Goal: Find specific page/section: Find specific page/section

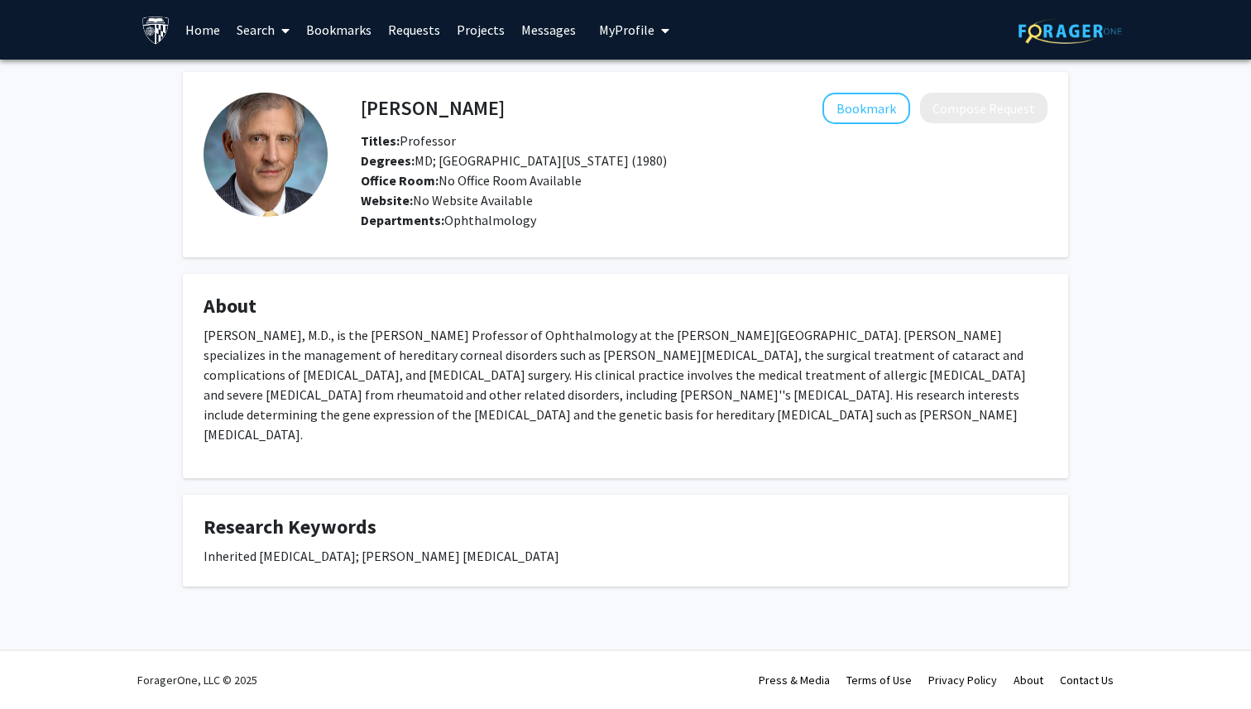
click at [268, 29] on link "Search" at bounding box center [262, 30] width 69 height 58
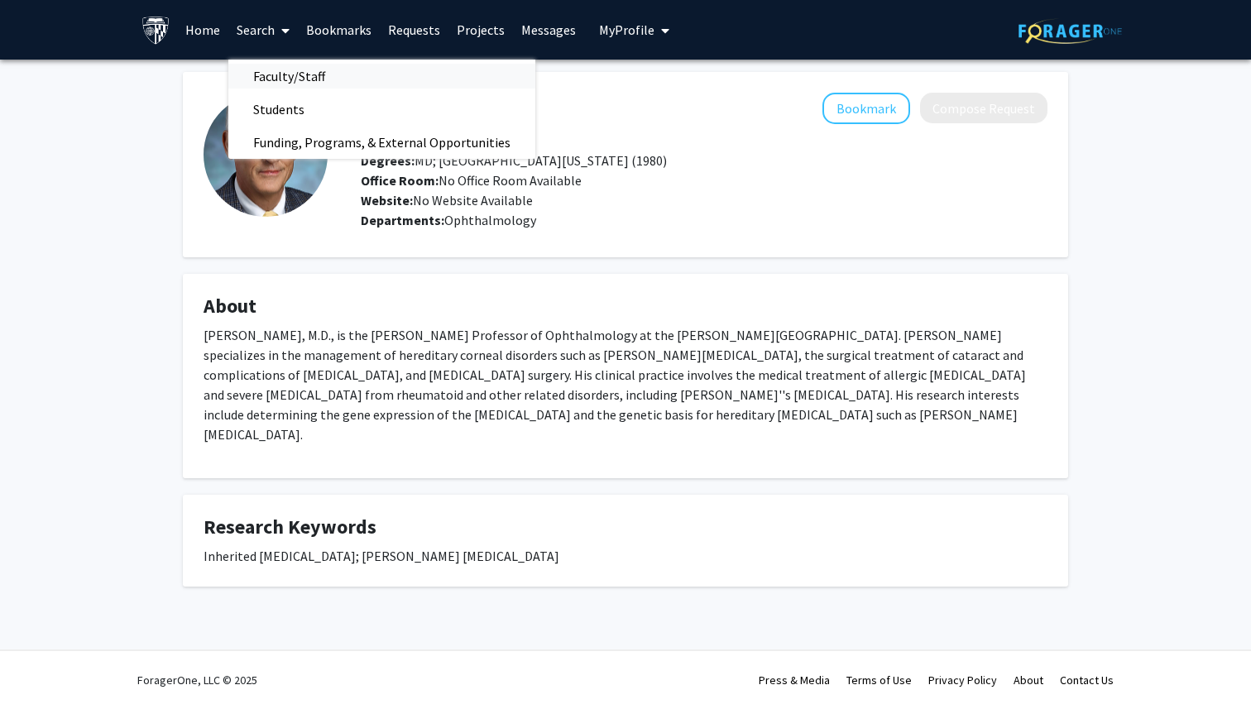
click at [285, 69] on span "Faculty/Staff" at bounding box center [289, 76] width 122 height 33
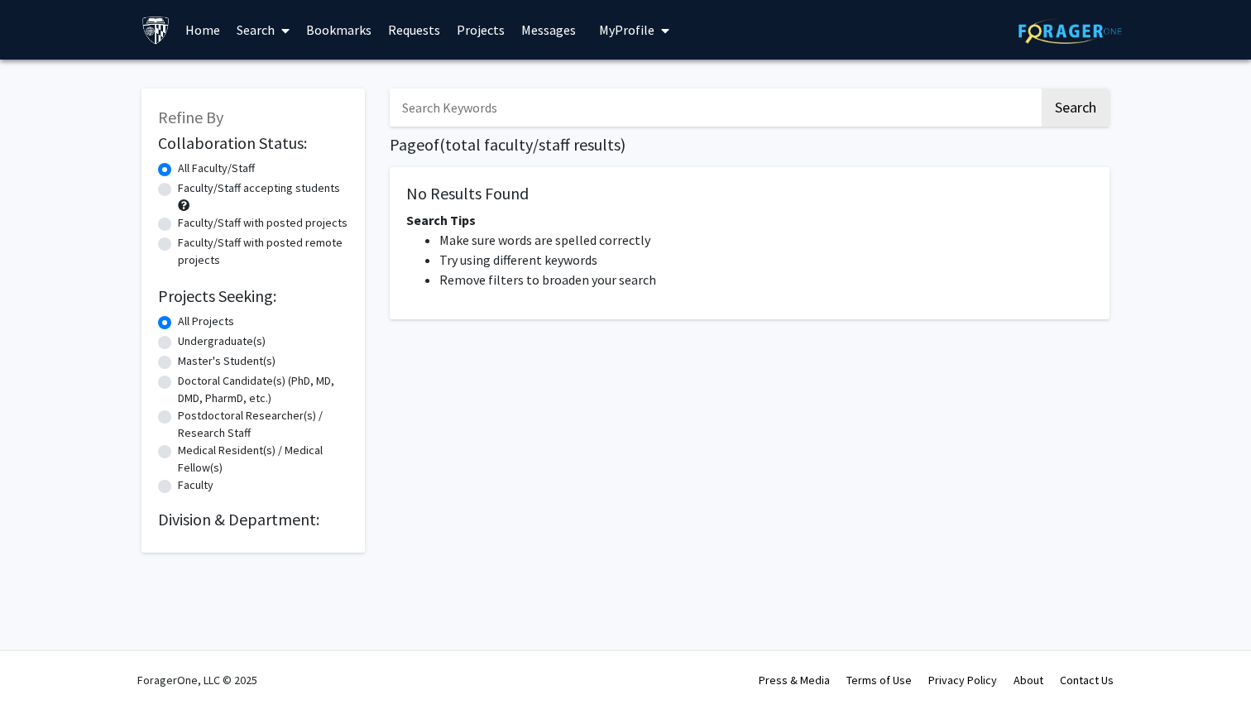
click at [620, 109] on input "Search Keywords" at bounding box center [714, 108] width 649 height 38
type input "[PERSON_NAME]"
click at [1041, 89] on button "Search" at bounding box center [1075, 108] width 68 height 38
click at [1081, 117] on button "Search" at bounding box center [1075, 108] width 68 height 38
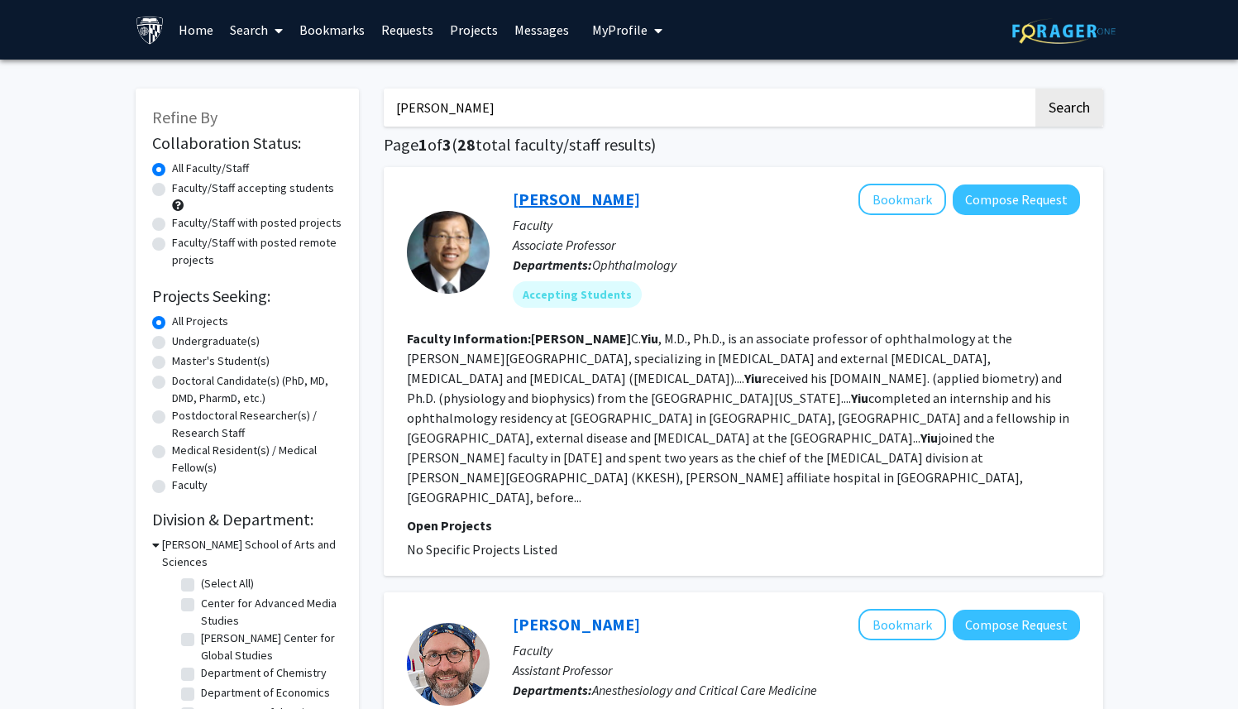
click at [582, 192] on link "Samuel Yiu" at bounding box center [576, 199] width 127 height 21
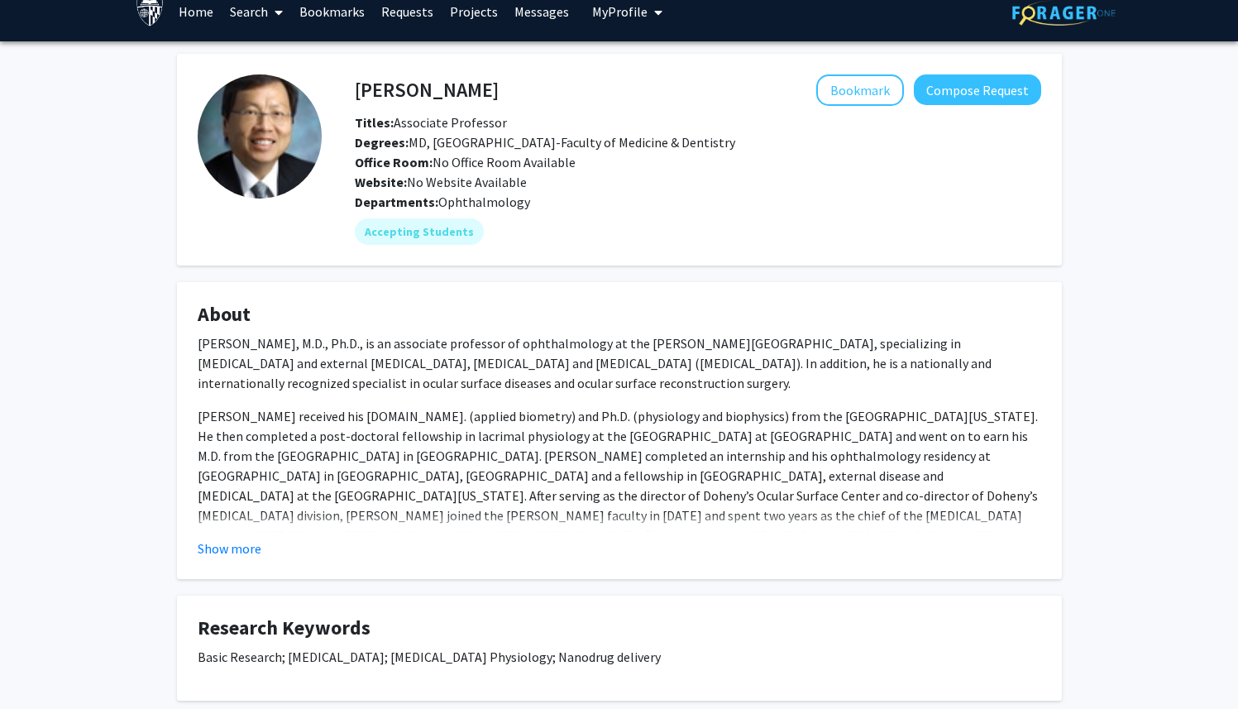
scroll to position [23, 0]
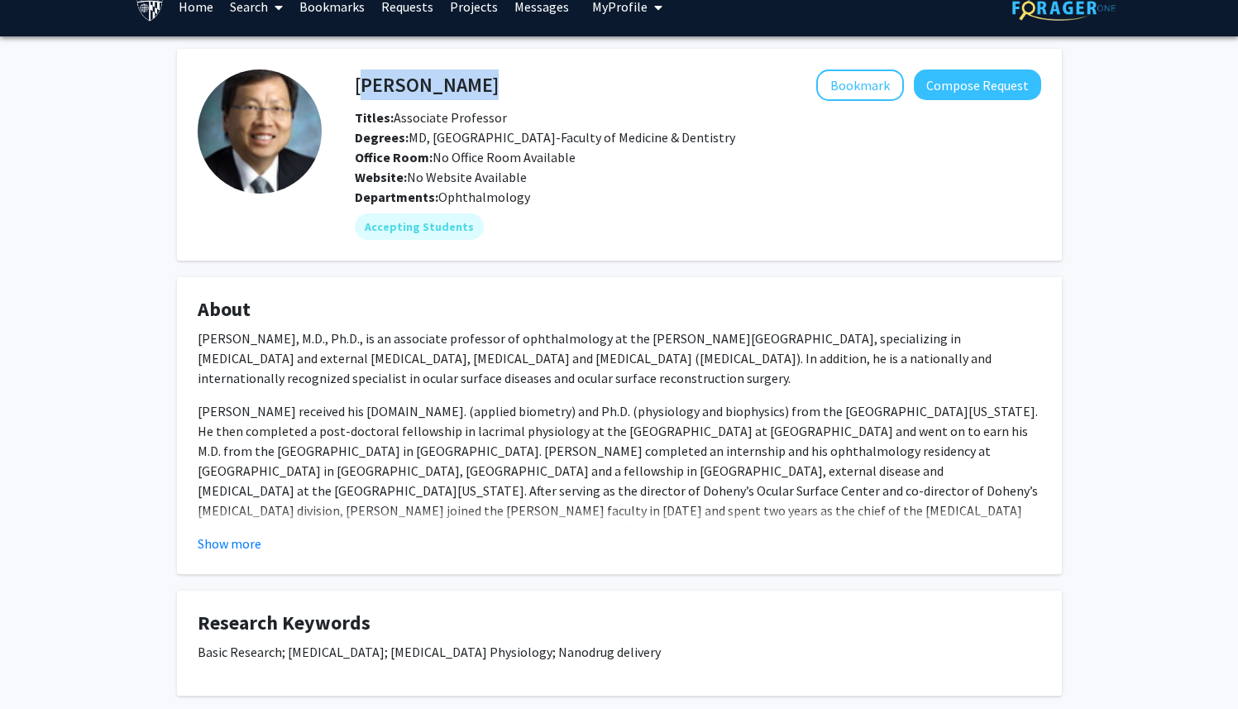
drag, startPoint x: 456, startPoint y: 93, endPoint x: 355, endPoint y: 83, distance: 101.4
click at [355, 83] on div "Samuel Yiu Bookmark Compose Request" at bounding box center [697, 84] width 711 height 31
copy h4 "Samuel Yiu"
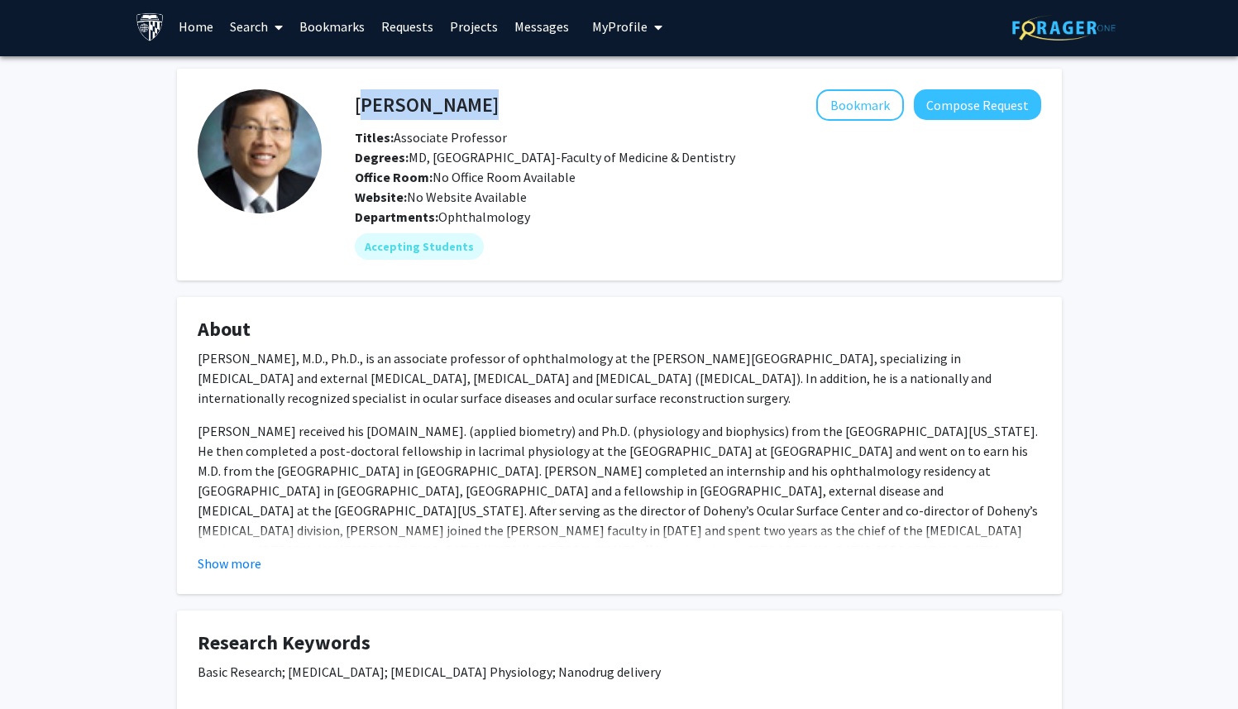
scroll to position [0, 0]
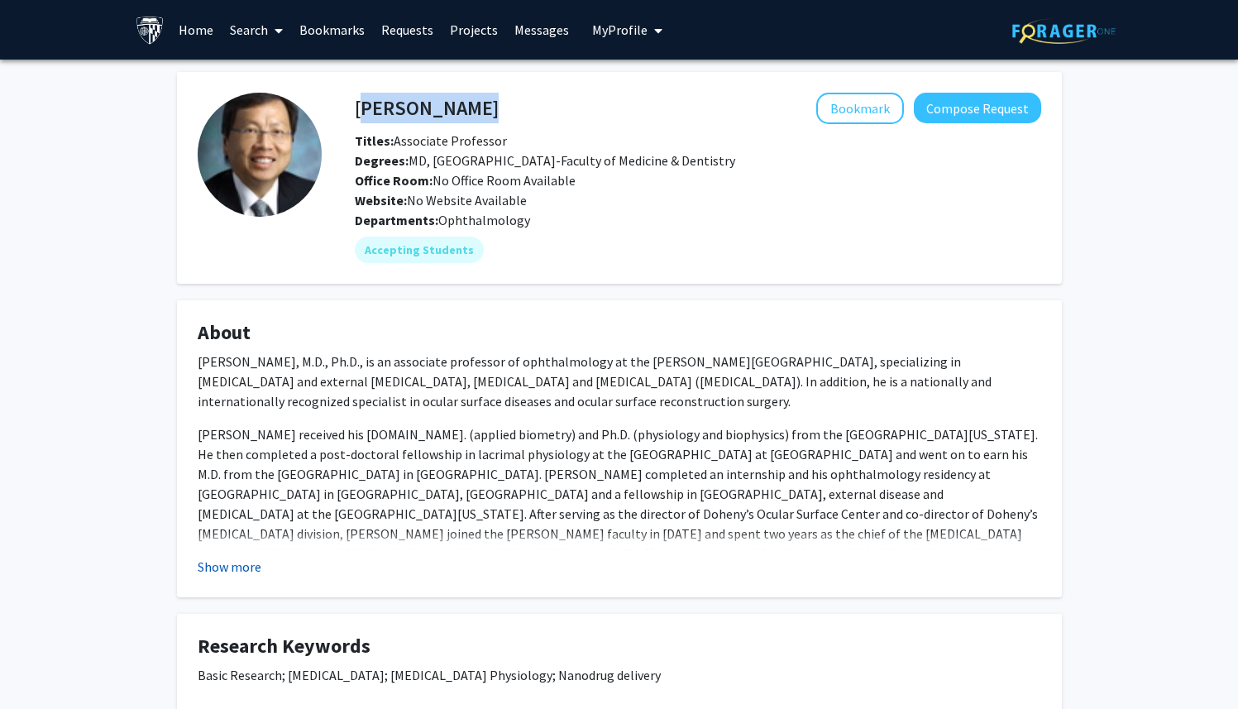
click at [242, 567] on button "Show more" at bounding box center [230, 567] width 64 height 20
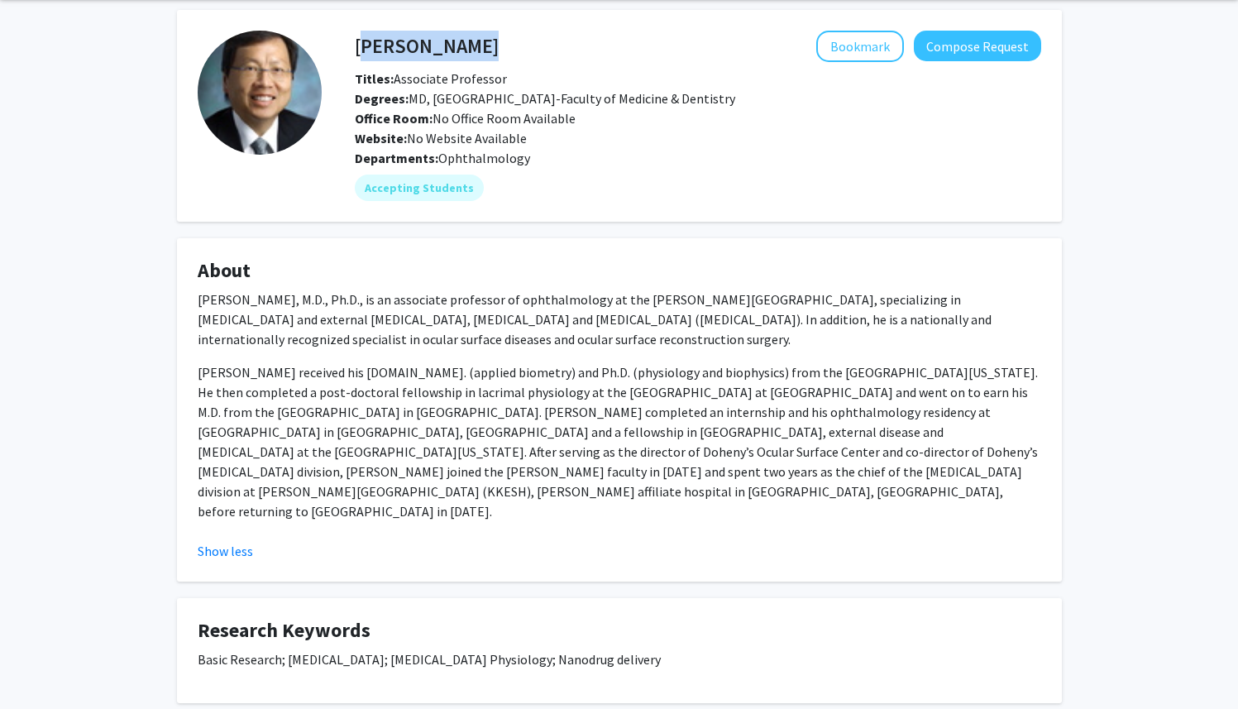
scroll to position [119, 0]
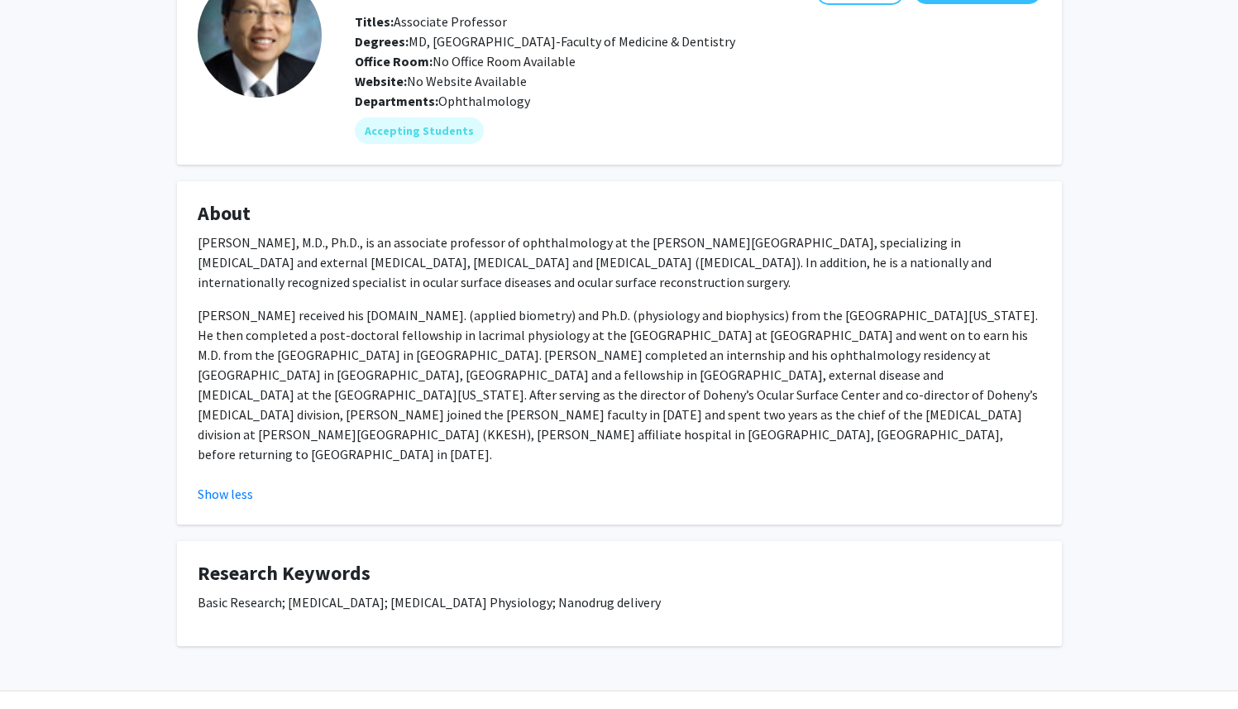
click at [498, 592] on p "Basic Research; Dry Eye; Lacrimal Gland Physiology; Nanodrug delivery" at bounding box center [620, 602] width 844 height 20
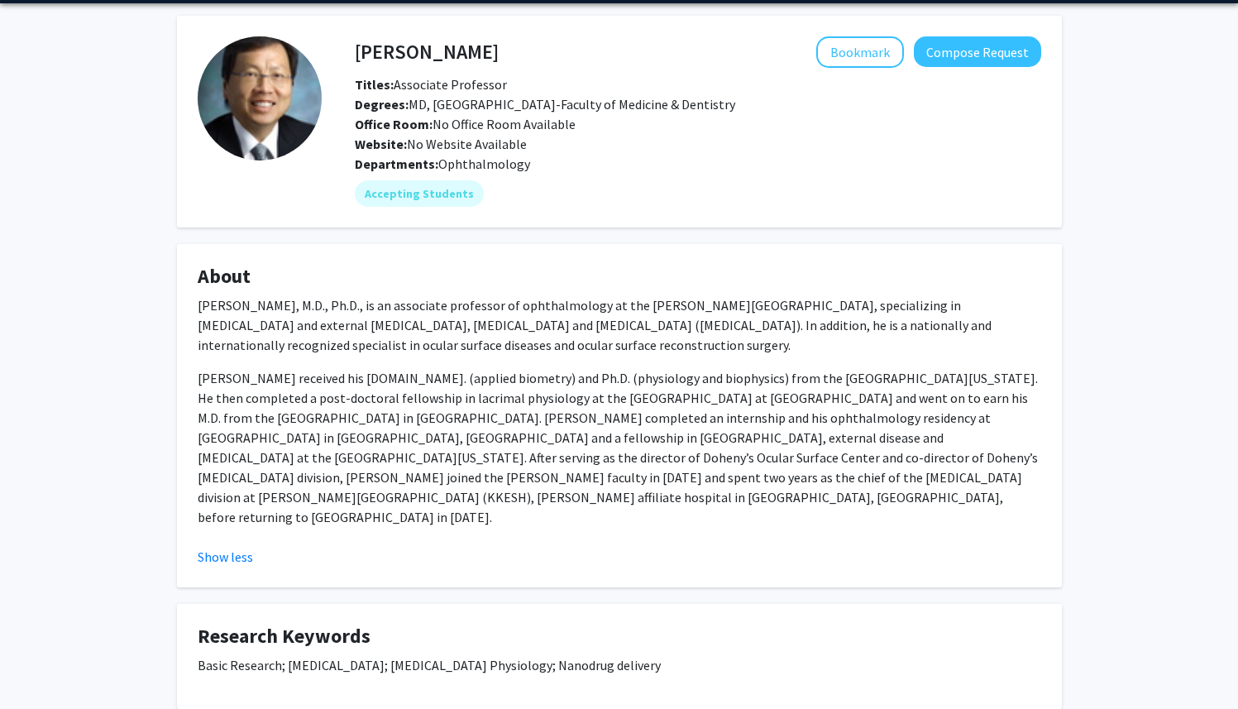
scroll to position [0, 0]
